Goal: Information Seeking & Learning: Learn about a topic

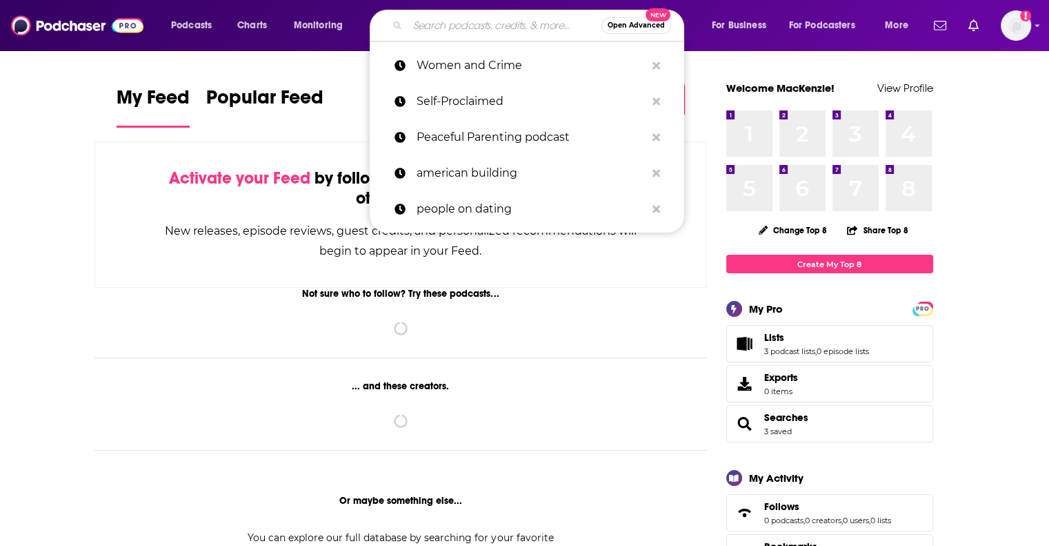
click at [444, 19] on input "Search podcasts, credits, & more..." at bounding box center [505, 25] width 194 height 22
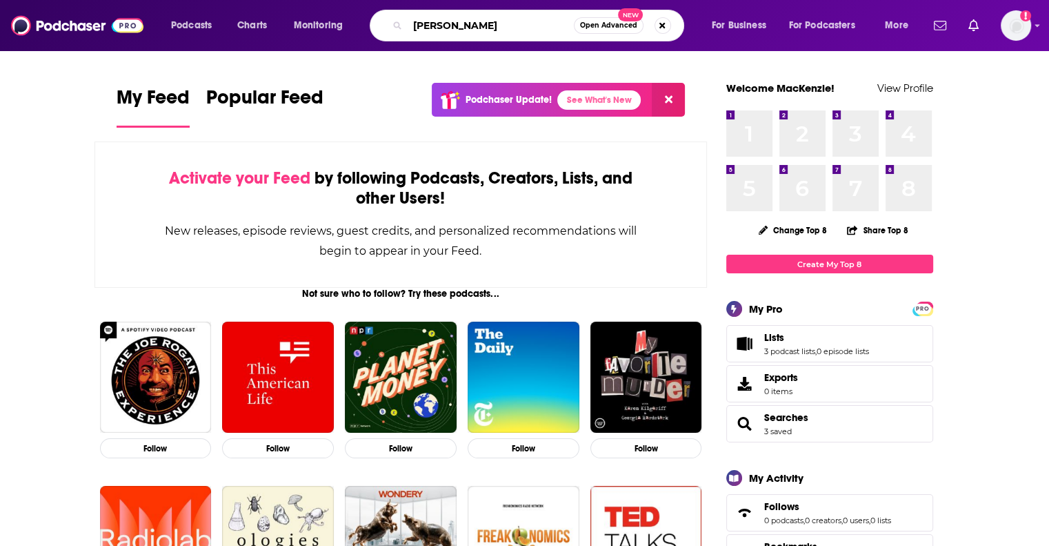
type input "[PERSON_NAME]"
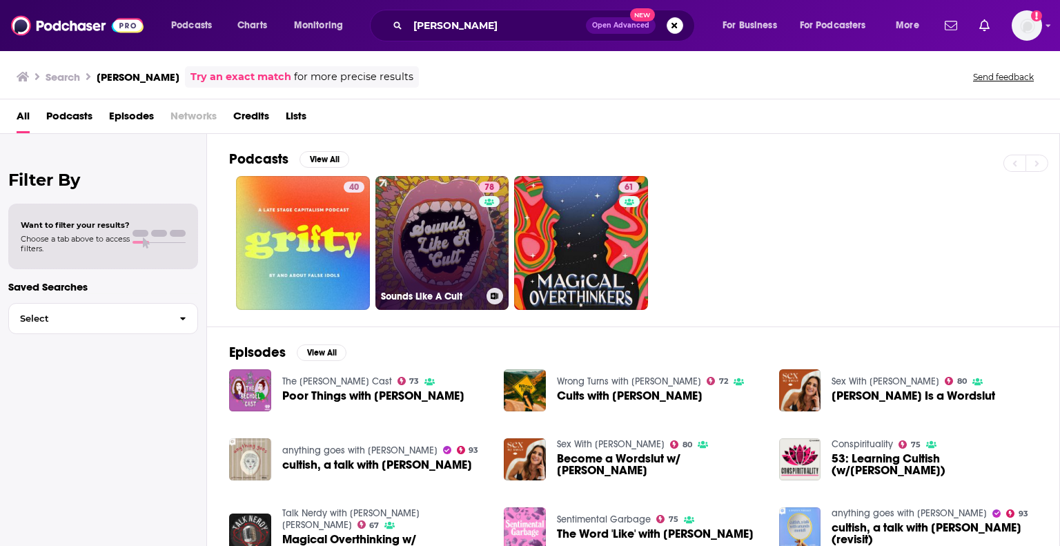
click at [420, 245] on link "78 Sounds Like A Cult" at bounding box center [442, 243] width 134 height 134
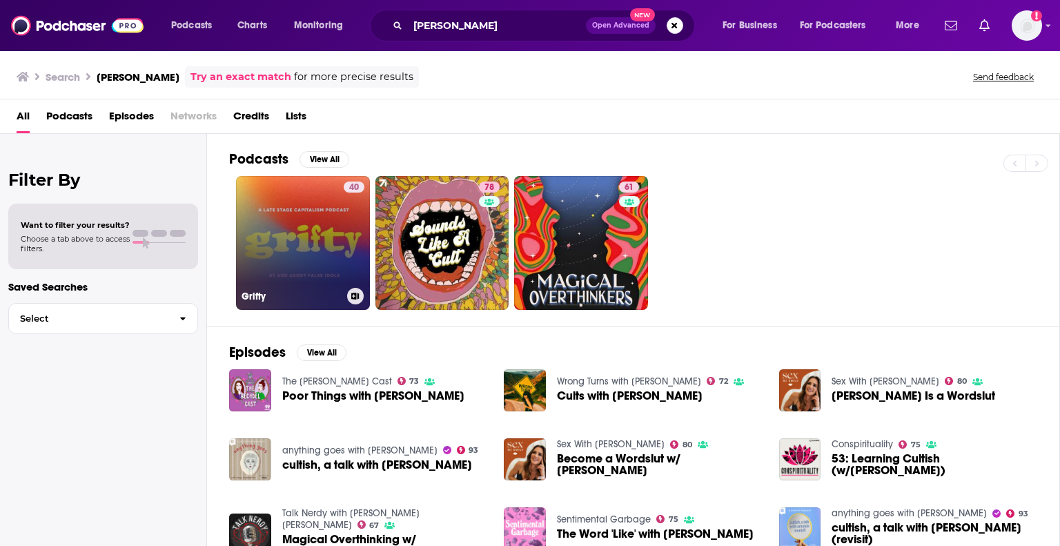
click at [309, 221] on link "40 Grifty" at bounding box center [303, 243] width 134 height 134
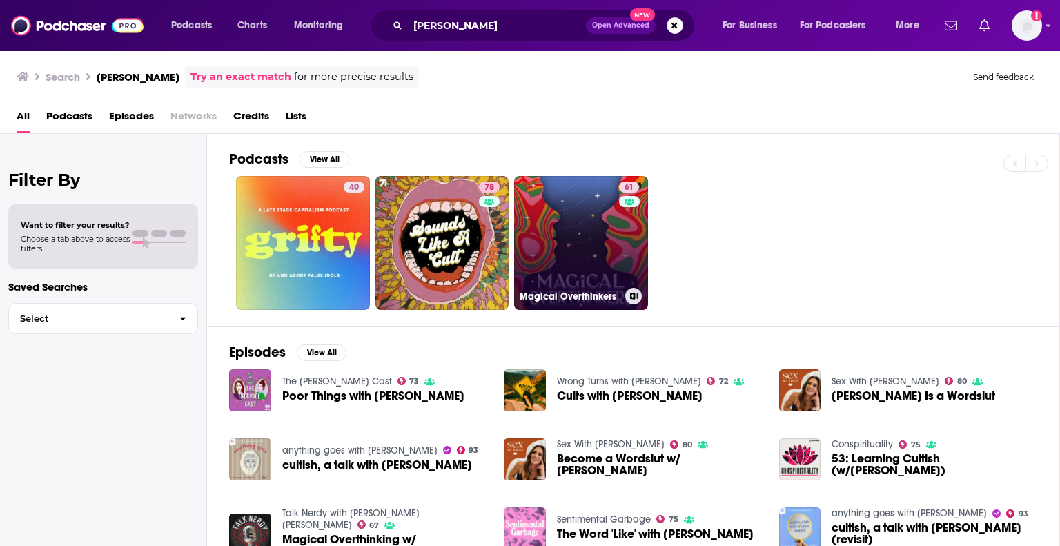
click at [581, 212] on link "61 Magical Overthinkers" at bounding box center [581, 243] width 134 height 134
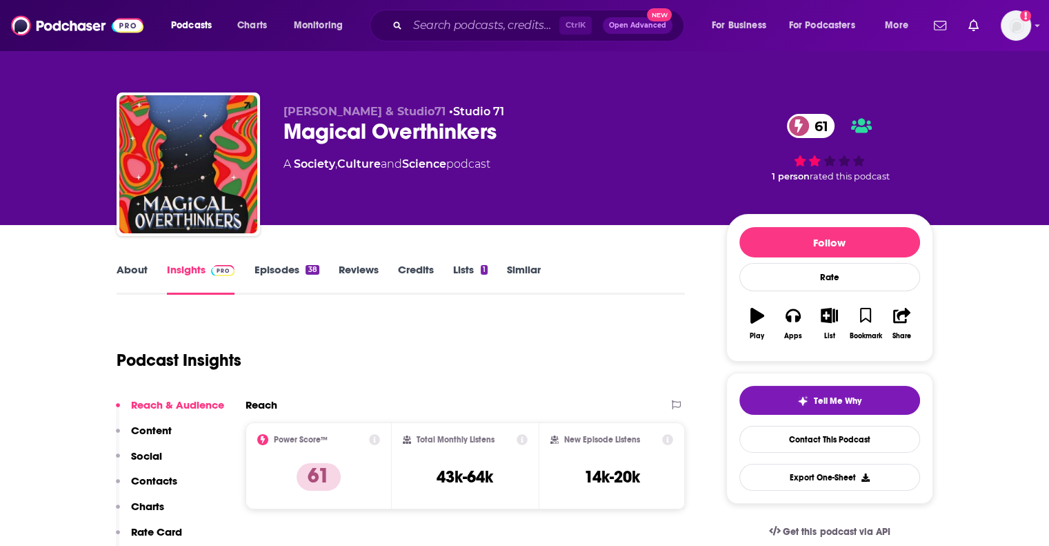
click at [611, 334] on div "Podcast Insights" at bounding box center [396, 352] width 558 height 70
click at [591, 286] on div "About Insights Episodes 38 Reviews Credits Lists 1 Similar" at bounding box center [401, 278] width 569 height 34
click at [673, 264] on div "About Insights Episodes 38 Reviews Credits Lists 1 Similar" at bounding box center [401, 278] width 569 height 34
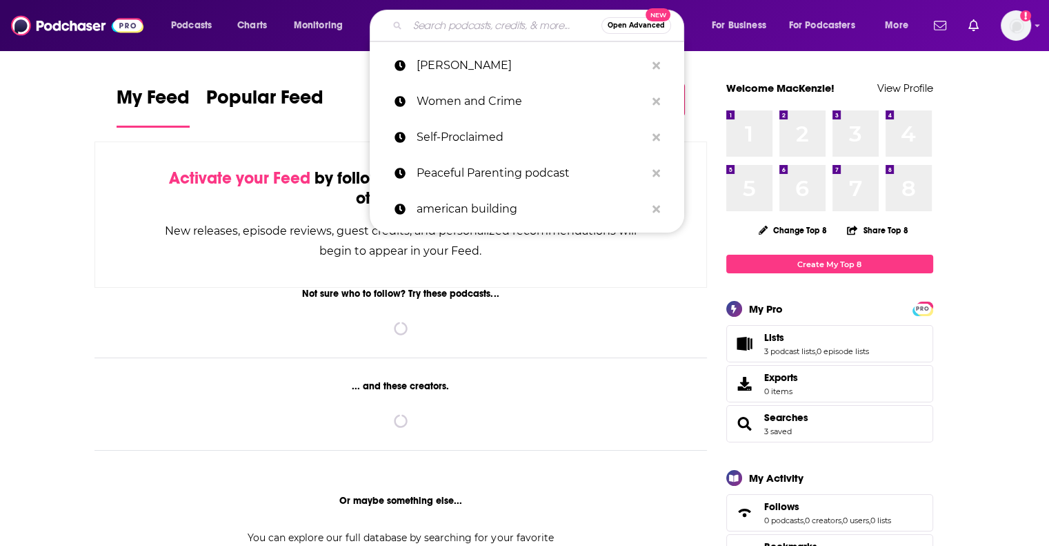
click at [483, 34] on input "Search podcasts, credits, & more..." at bounding box center [505, 25] width 194 height 22
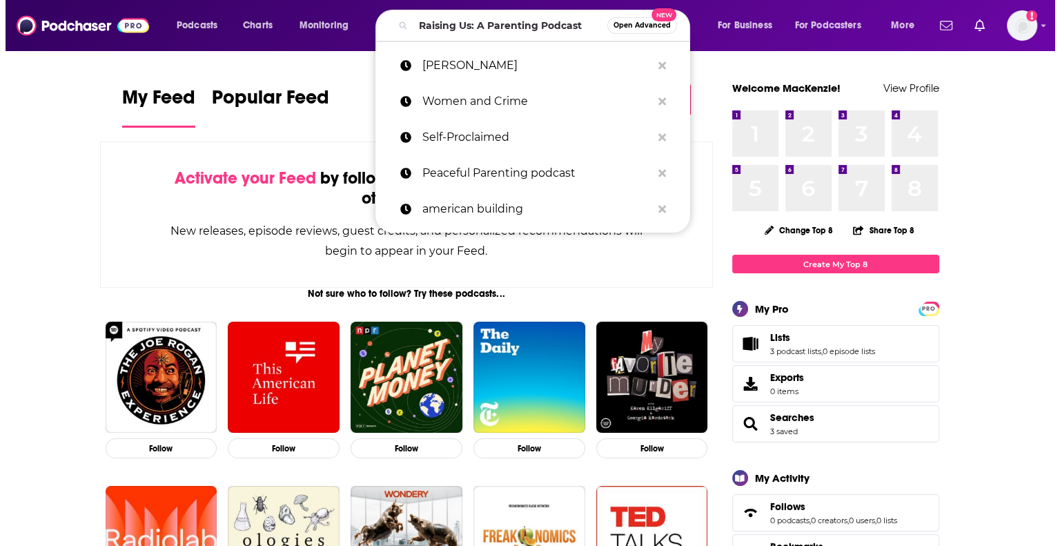
scroll to position [0, 11]
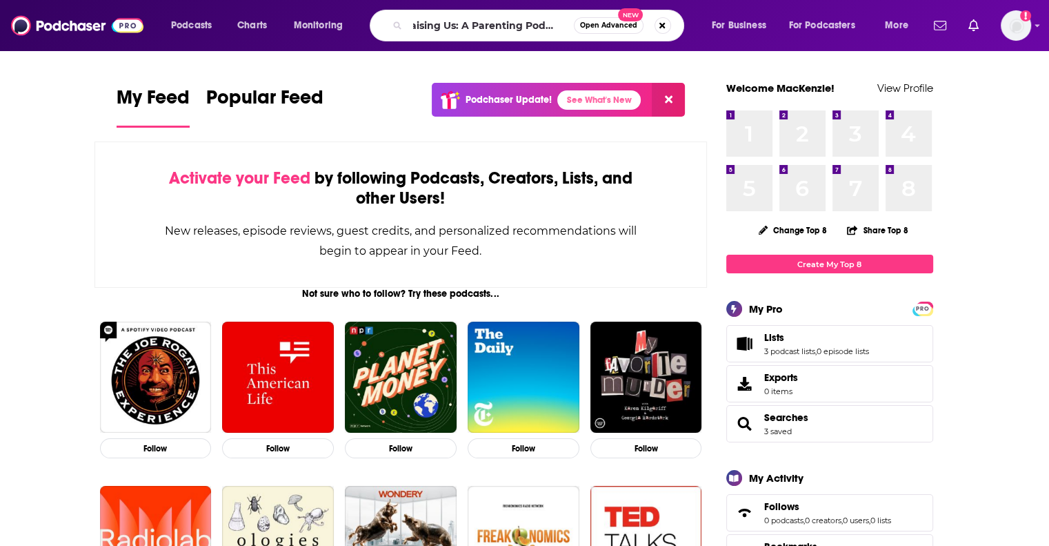
type input "Raising Us: A Parenting Podcast"
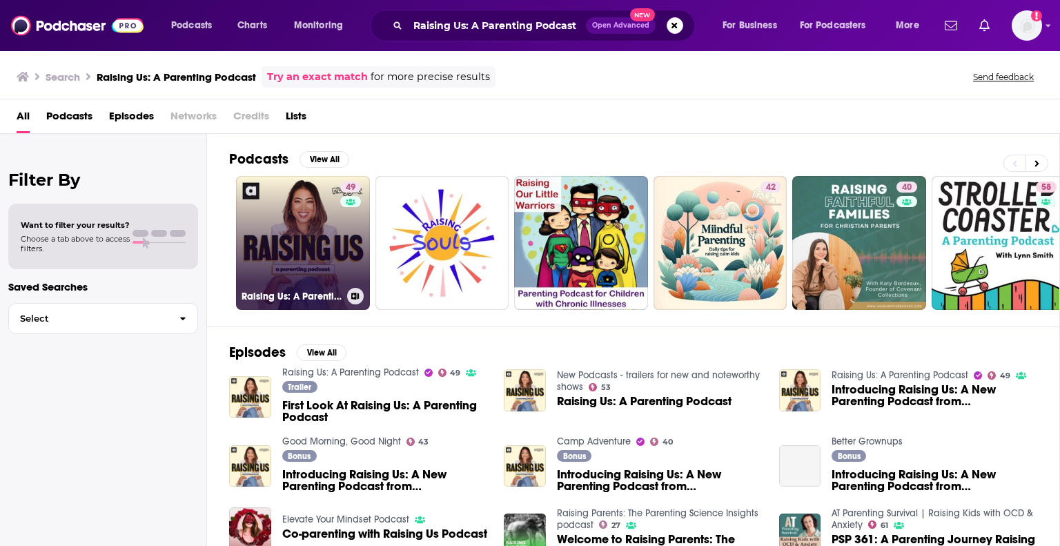
click at [319, 237] on link "49 Raising Us: A Parenting Podcast" at bounding box center [303, 243] width 134 height 134
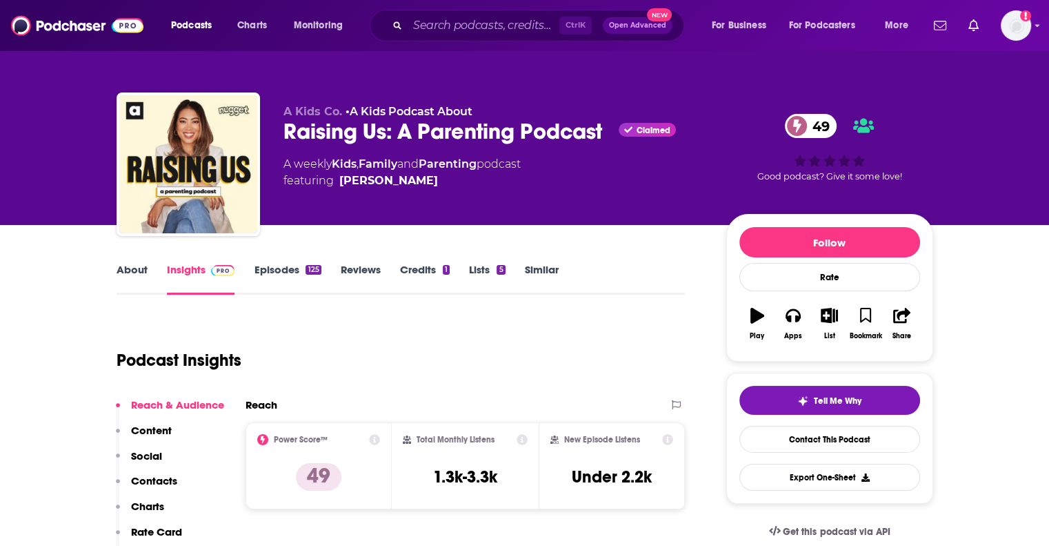
click at [651, 275] on div "About Insights Episodes 125 Reviews Credits 1 Lists 5 Similar" at bounding box center [401, 278] width 569 height 34
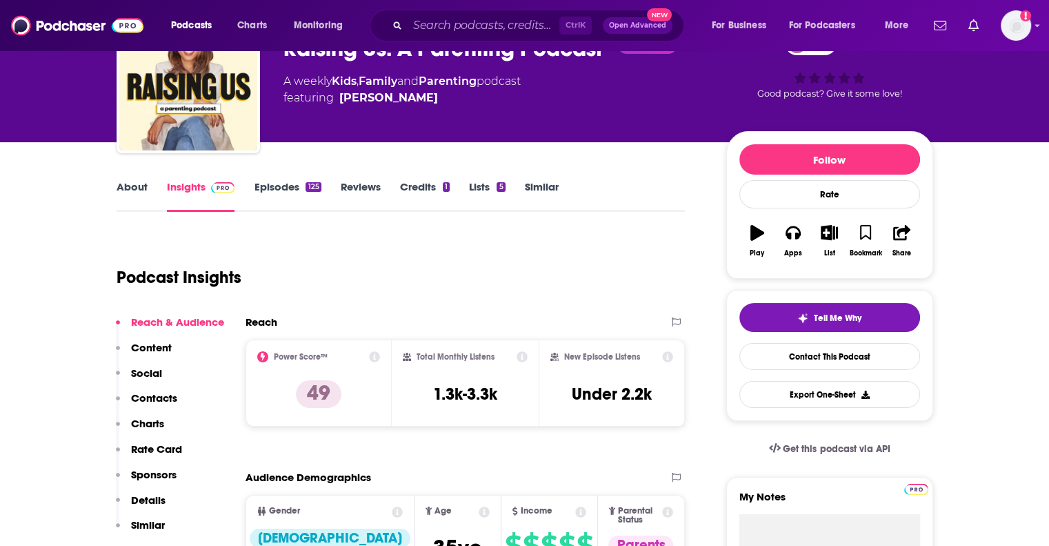
scroll to position [110, 0]
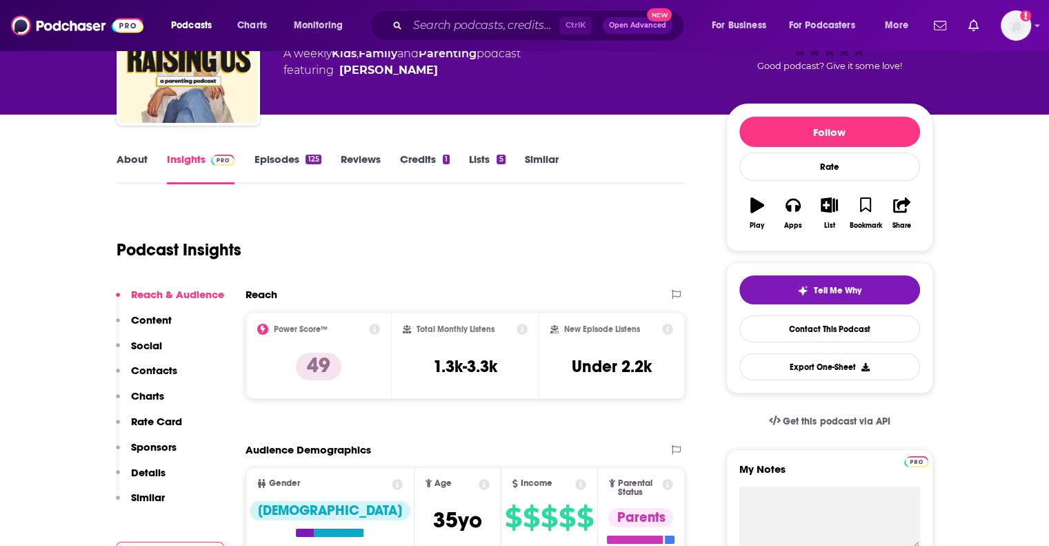
click at [132, 164] on link "About" at bounding box center [132, 168] width 31 height 32
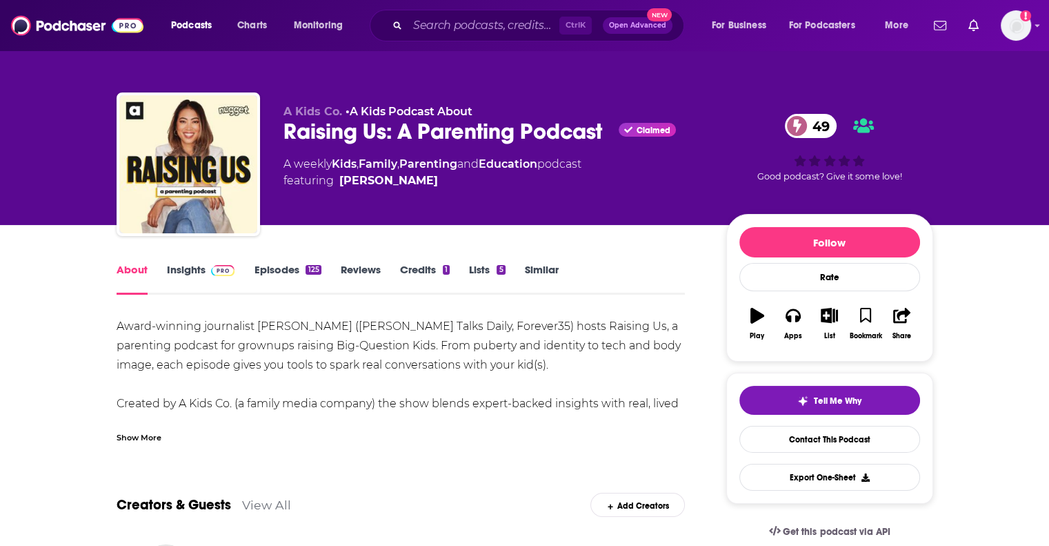
click at [383, 346] on div "Award-winning journalist [PERSON_NAME] ([PERSON_NAME] Talks Daily, Forever35) h…" at bounding box center [401, 384] width 569 height 135
click at [537, 370] on div "Award-winning journalist [PERSON_NAME] ([PERSON_NAME] Talks Daily, Forever35) h…" at bounding box center [401, 384] width 569 height 135
click at [560, 373] on div "Award-winning journalist [PERSON_NAME] ([PERSON_NAME] Talks Daily, Forever35) h…" at bounding box center [401, 384] width 569 height 135
